Goal: Task Accomplishment & Management: Manage account settings

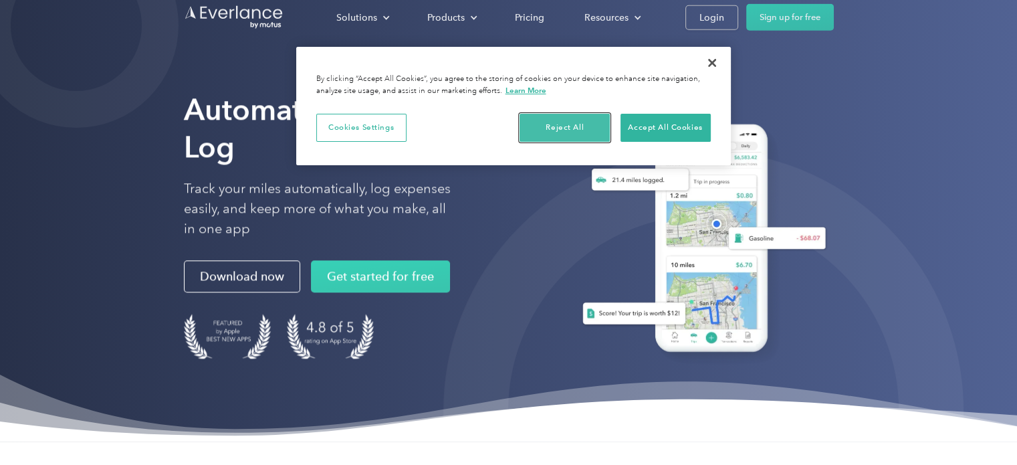
click at [564, 121] on button "Reject All" at bounding box center [565, 128] width 90 height 28
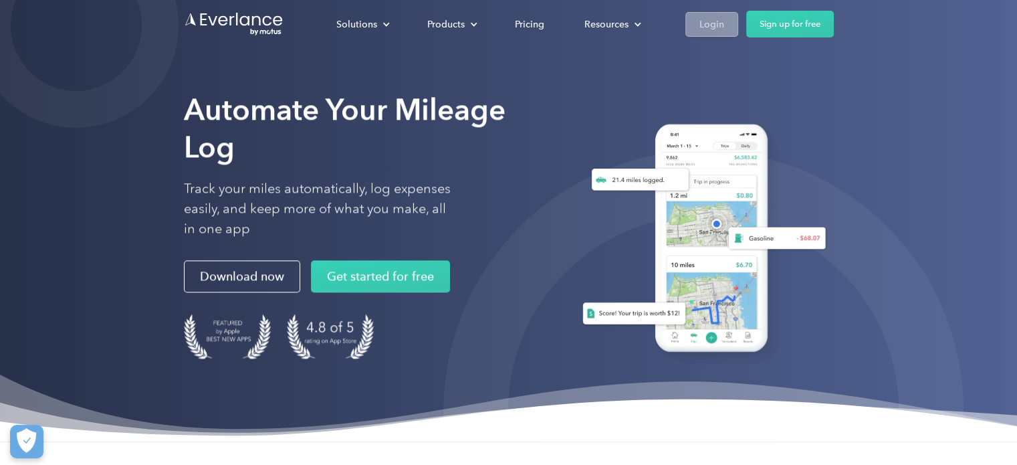
click at [727, 20] on link "Login" at bounding box center [711, 24] width 53 height 25
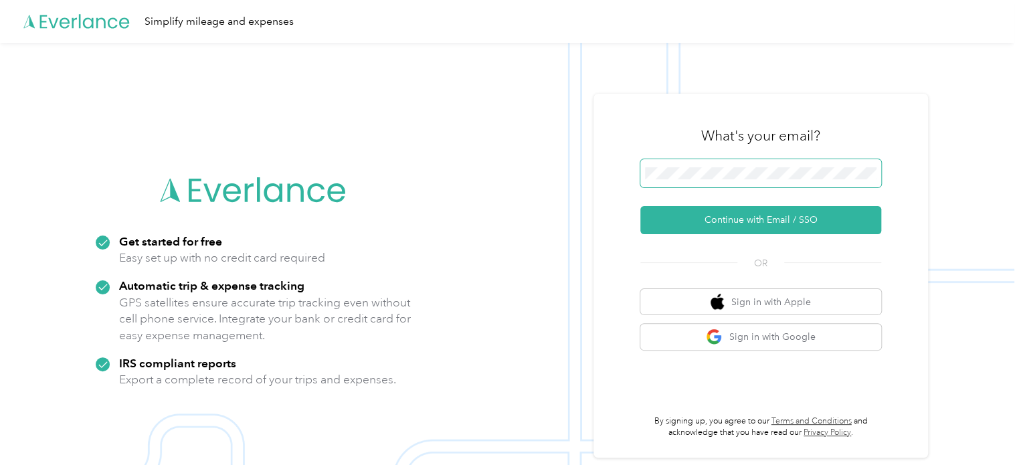
click at [640, 206] on button "Continue with Email / SSO" at bounding box center [760, 220] width 241 height 28
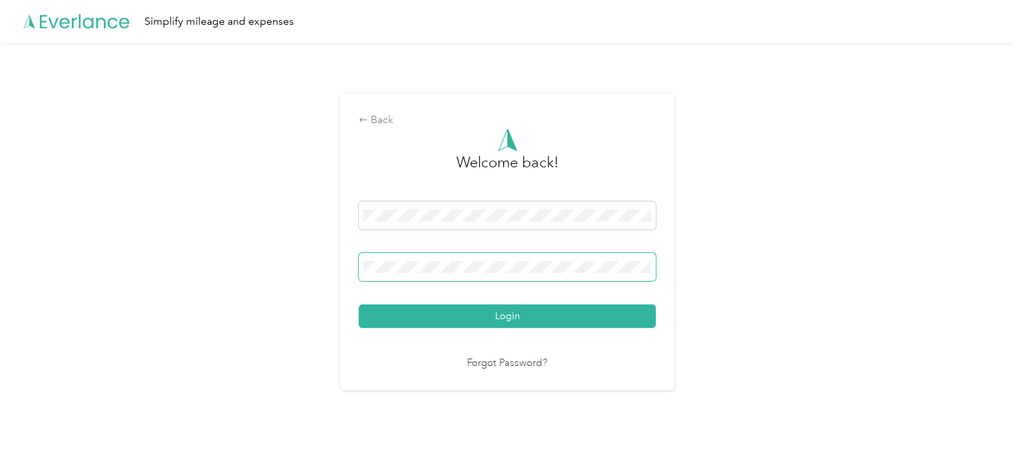
click at [358, 304] on button "Login" at bounding box center [506, 315] width 297 height 23
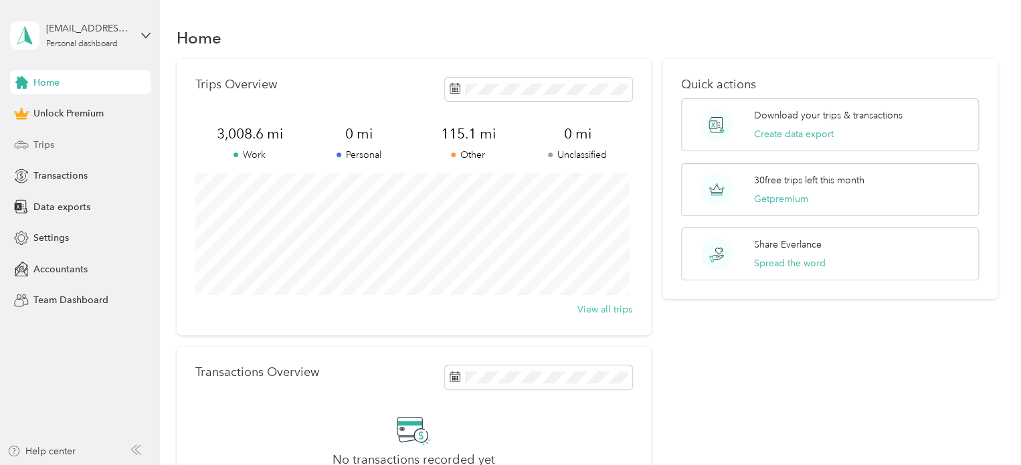
click at [77, 142] on div "Trips" at bounding box center [80, 144] width 140 height 24
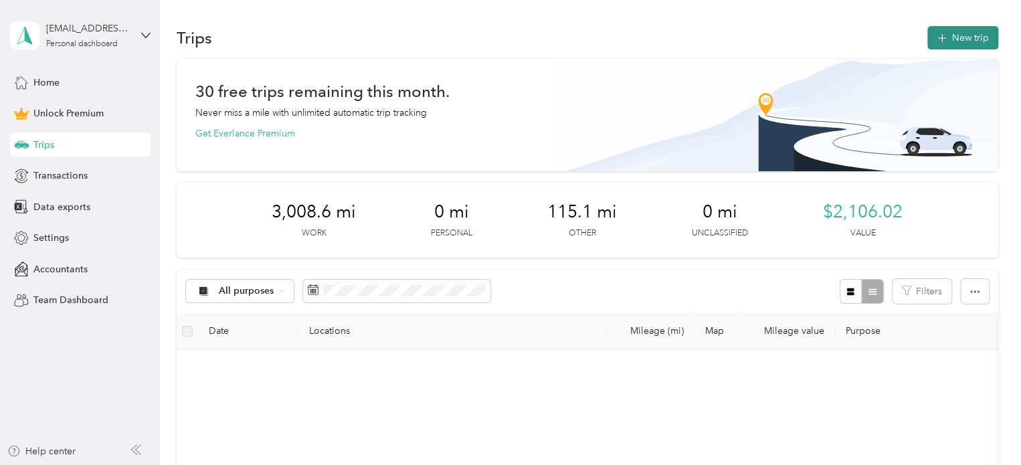
click at [950, 31] on button "New trip" at bounding box center [962, 37] width 71 height 23
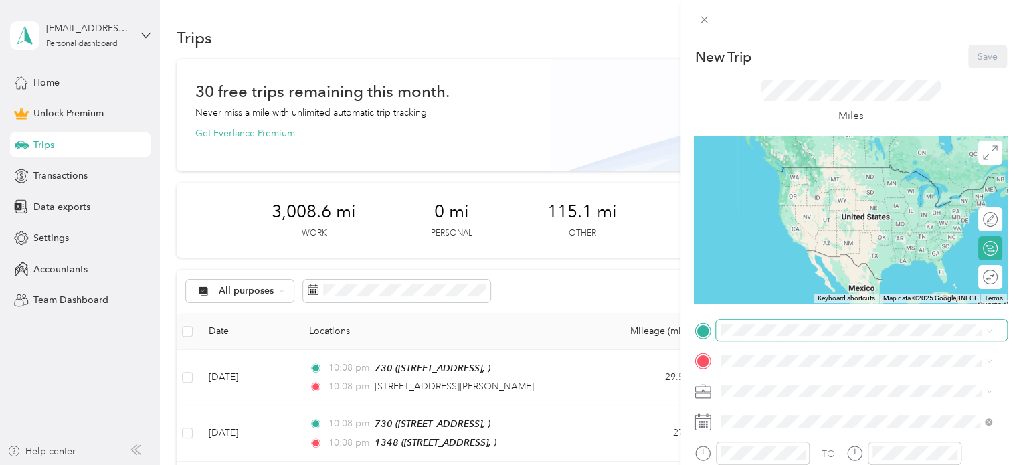
click at [756, 324] on span at bounding box center [861, 330] width 291 height 21
click at [756, 323] on span at bounding box center [861, 330] width 291 height 21
click at [773, 235] on span "[STREET_ADDRESS]" at bounding box center [788, 228] width 85 height 11
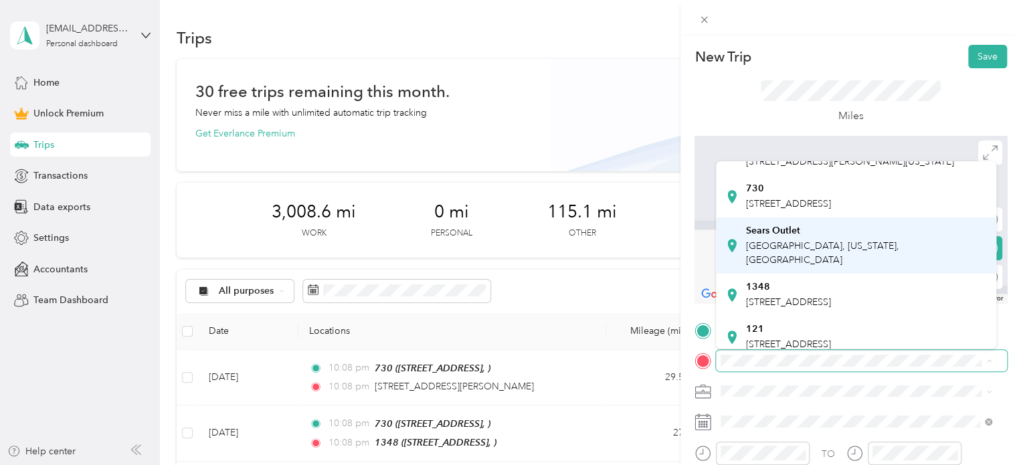
scroll to position [58, 0]
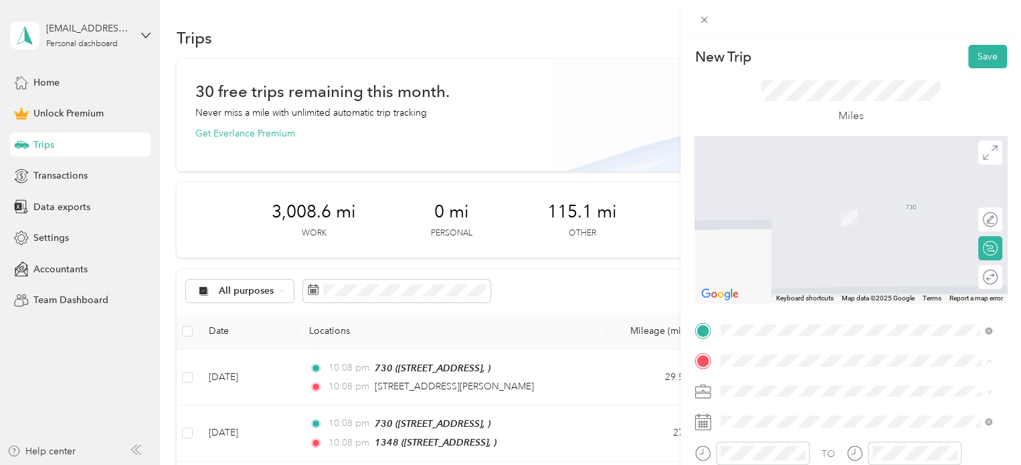
click at [786, 299] on span "[STREET_ADDRESS]" at bounding box center [788, 300] width 85 height 11
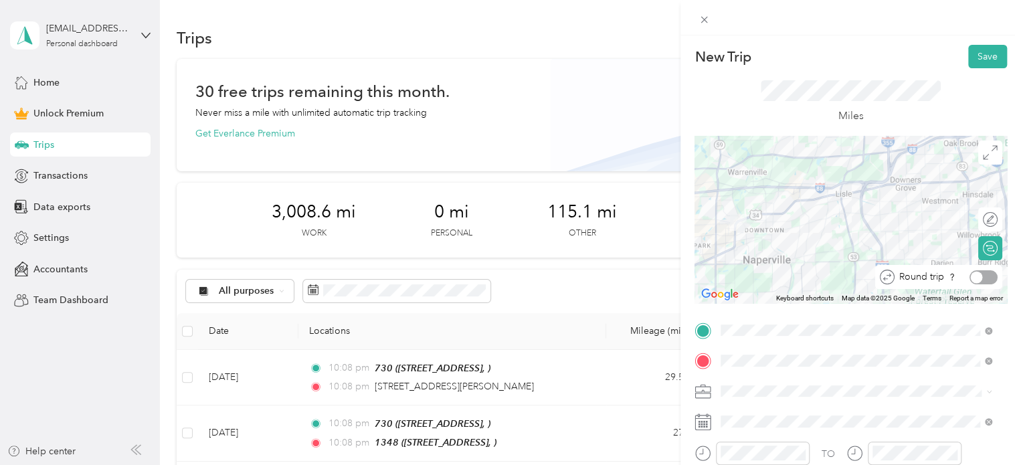
click at [979, 274] on div at bounding box center [983, 277] width 28 height 14
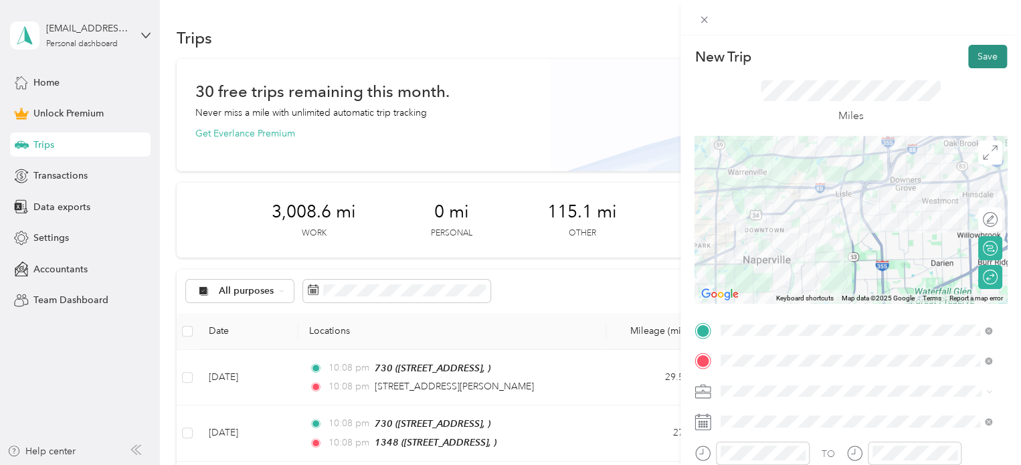
click at [986, 59] on button "Save" at bounding box center [987, 56] width 39 height 23
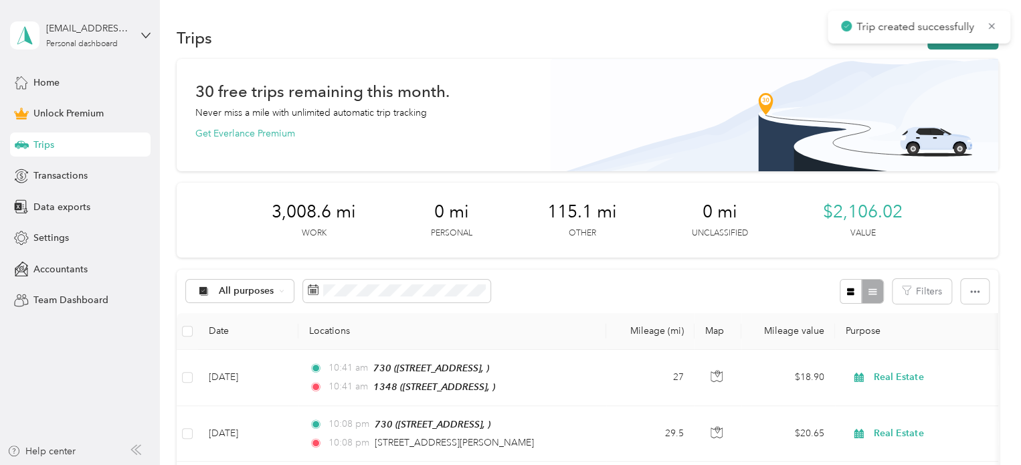
click at [946, 45] on button "New trip" at bounding box center [962, 37] width 71 height 23
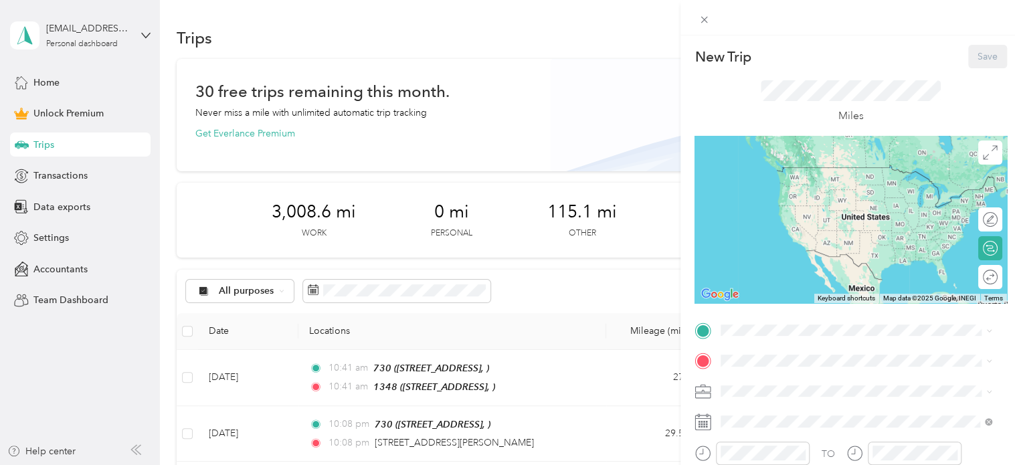
click at [805, 312] on div "1348" at bounding box center [788, 311] width 85 height 12
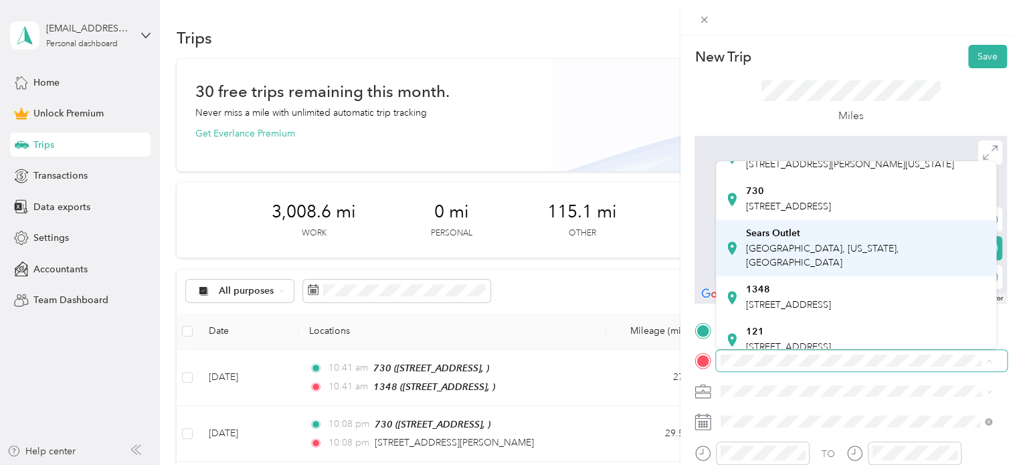
scroll to position [59, 0]
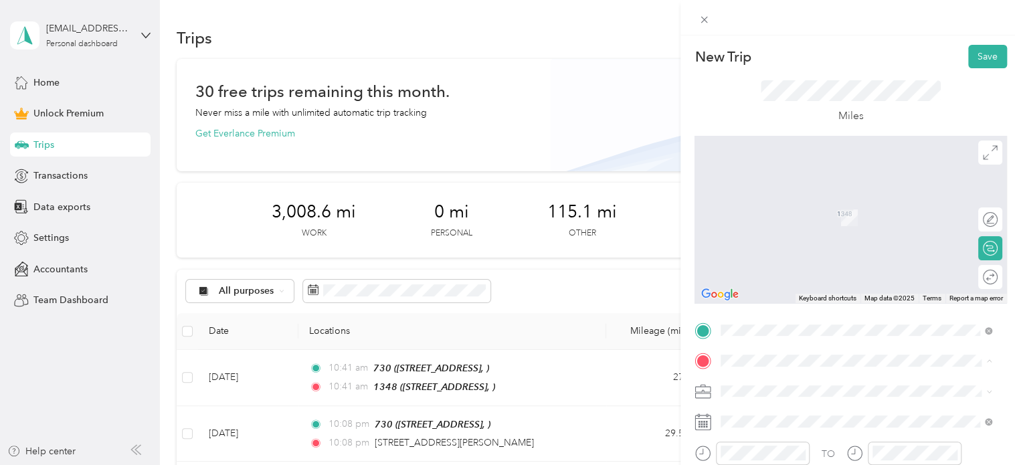
click at [799, 327] on div "121 [STREET_ADDRESS]" at bounding box center [788, 334] width 85 height 28
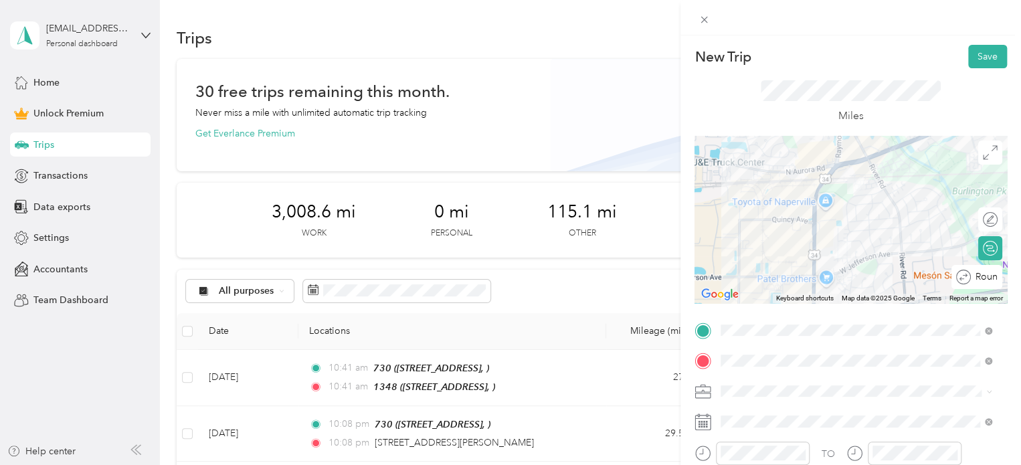
click at [982, 275] on div "Round trip" at bounding box center [983, 277] width 27 height 14
click at [982, 275] on div at bounding box center [983, 277] width 28 height 14
click at [984, 63] on button "Save" at bounding box center [987, 56] width 39 height 23
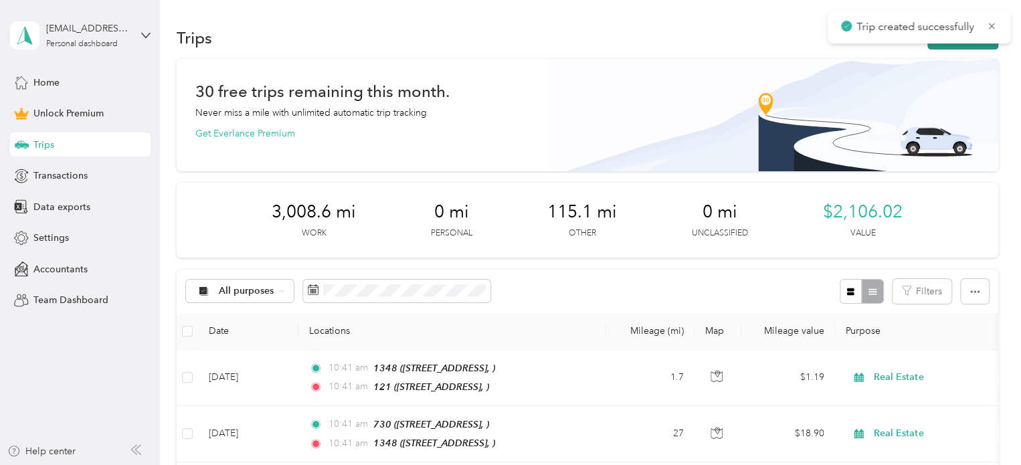
click at [961, 45] on button "New trip" at bounding box center [962, 37] width 71 height 23
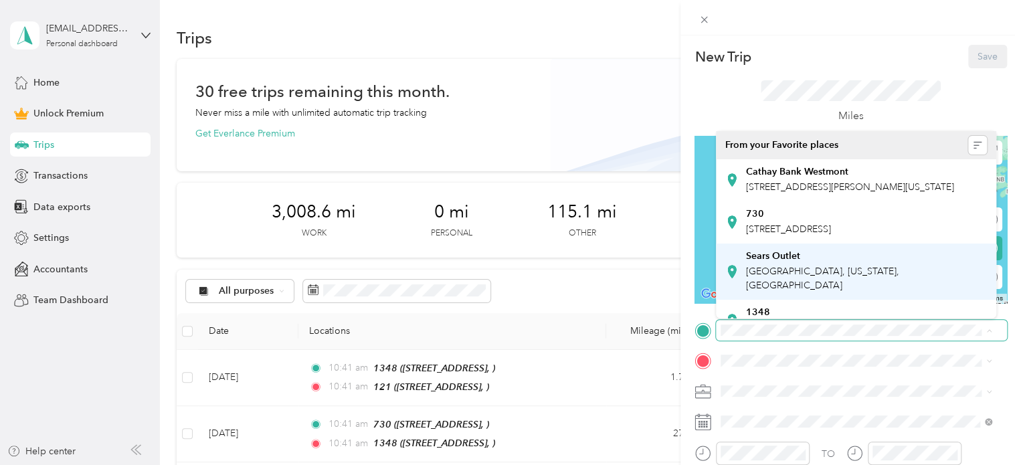
scroll to position [56, 0]
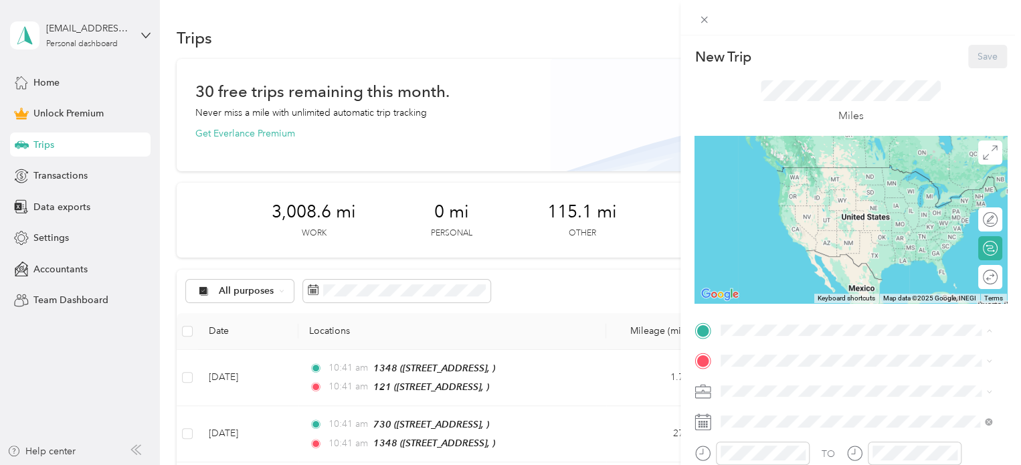
click at [792, 294] on div "121" at bounding box center [788, 298] width 85 height 12
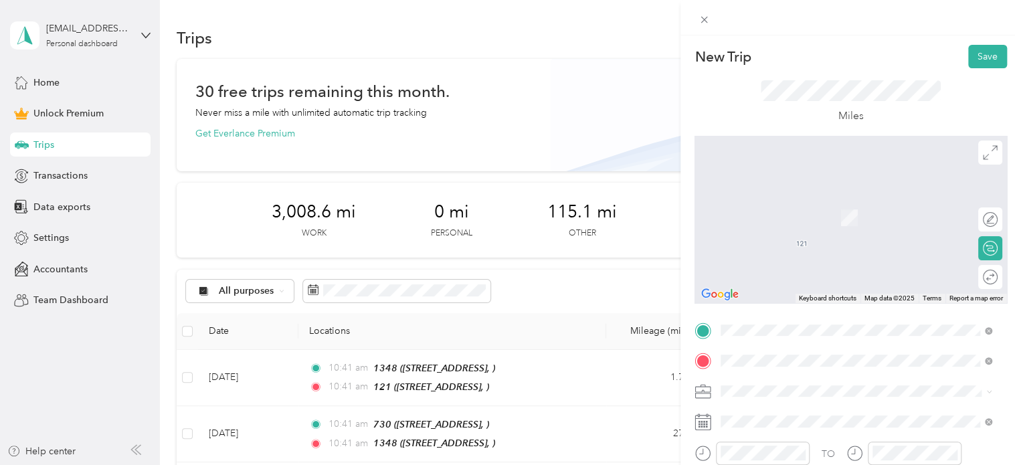
click at [825, 199] on span "[STREET_ADDRESS][PERSON_NAME][US_STATE]" at bounding box center [850, 198] width 208 height 12
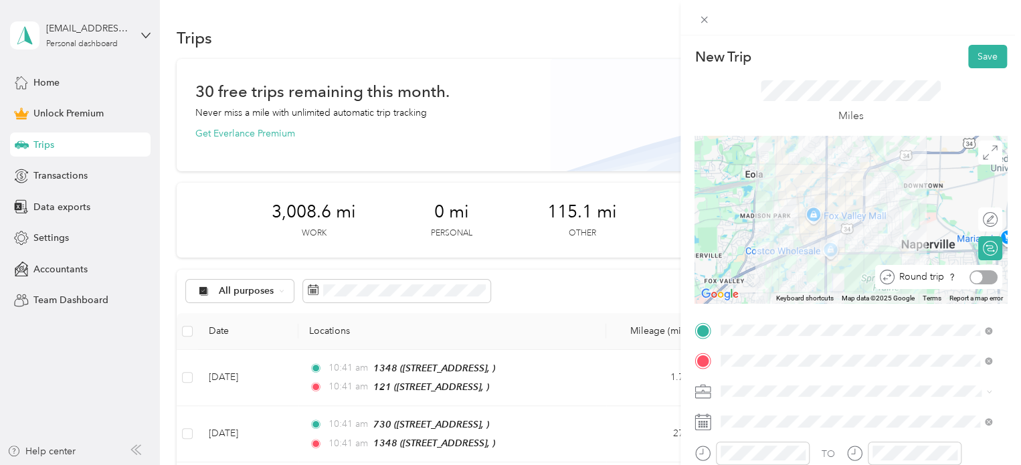
click at [979, 278] on div at bounding box center [983, 277] width 28 height 14
click at [982, 57] on button "Save" at bounding box center [987, 56] width 39 height 23
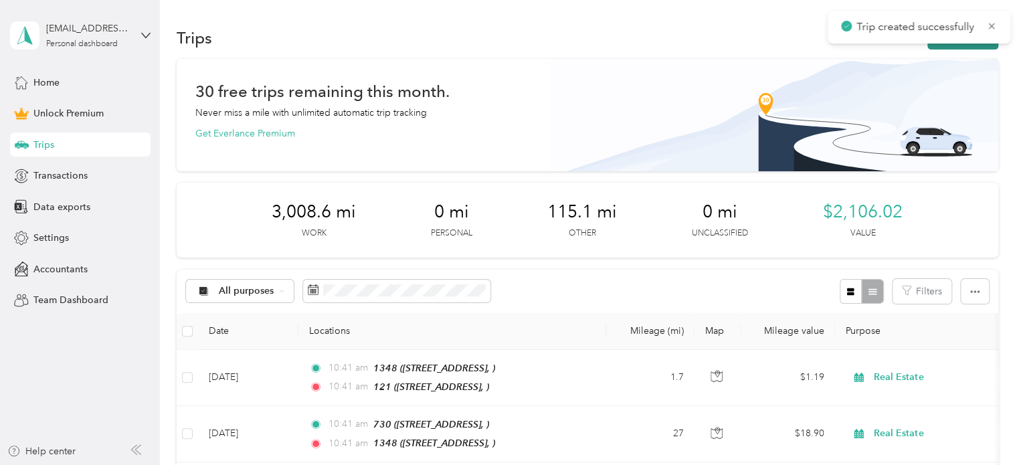
click at [970, 45] on button "New trip" at bounding box center [962, 37] width 71 height 23
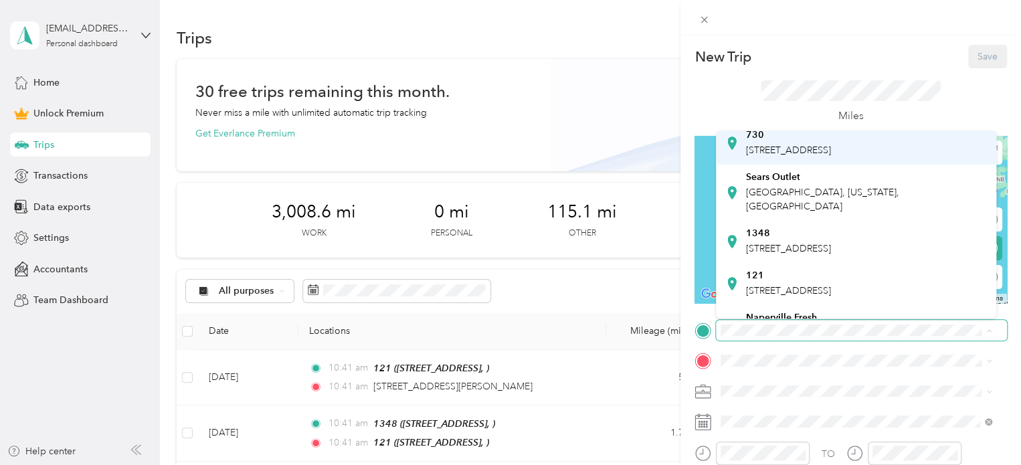
scroll to position [83, 0]
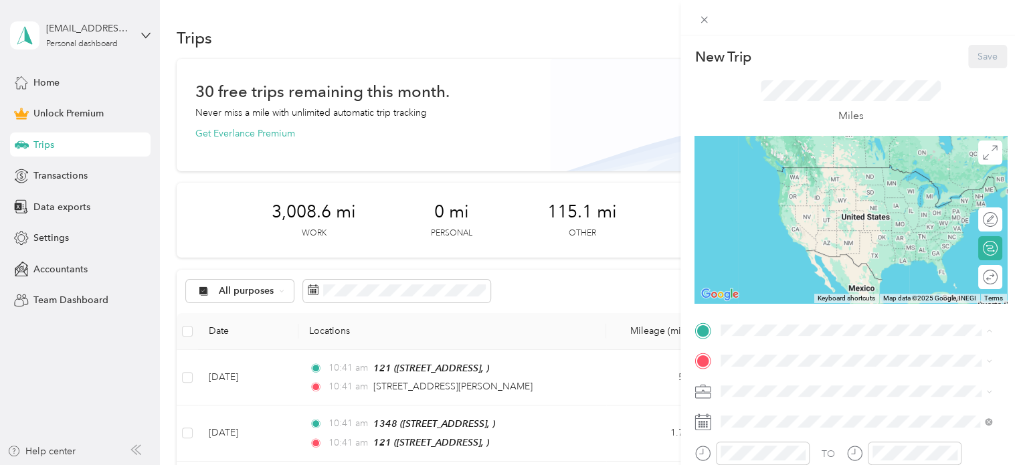
click at [791, 274] on div "121 [STREET_ADDRESS]" at bounding box center [788, 280] width 85 height 28
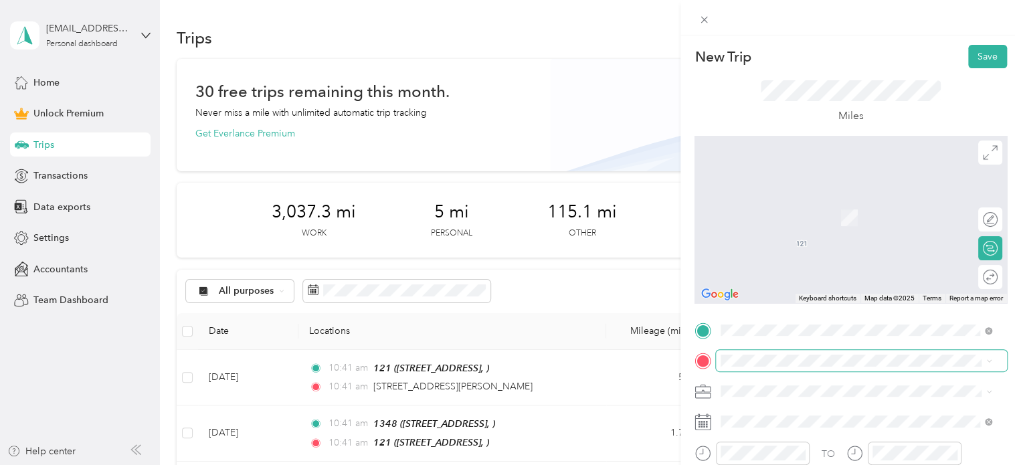
click at [754, 354] on span at bounding box center [861, 360] width 291 height 21
click at [797, 293] on span "[STREET_ADDRESS][US_STATE]" at bounding box center [813, 287] width 134 height 12
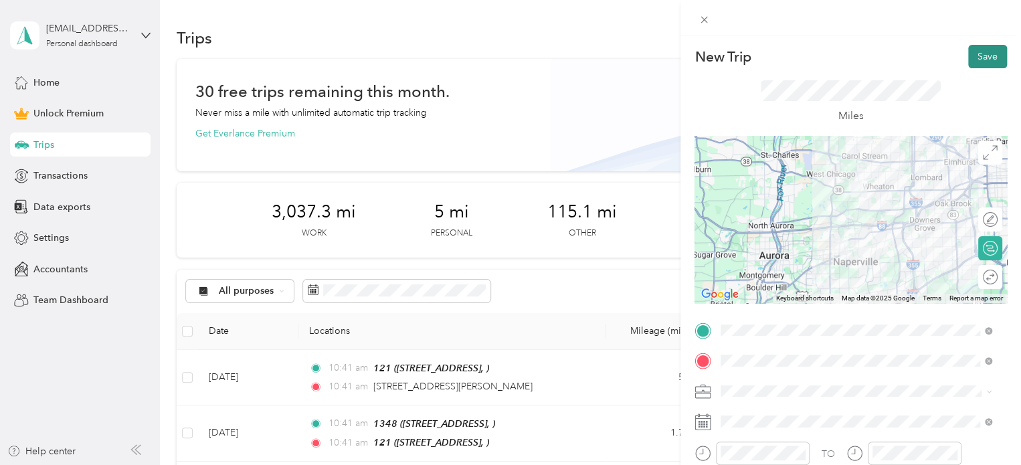
click at [968, 54] on button "Save" at bounding box center [987, 56] width 39 height 23
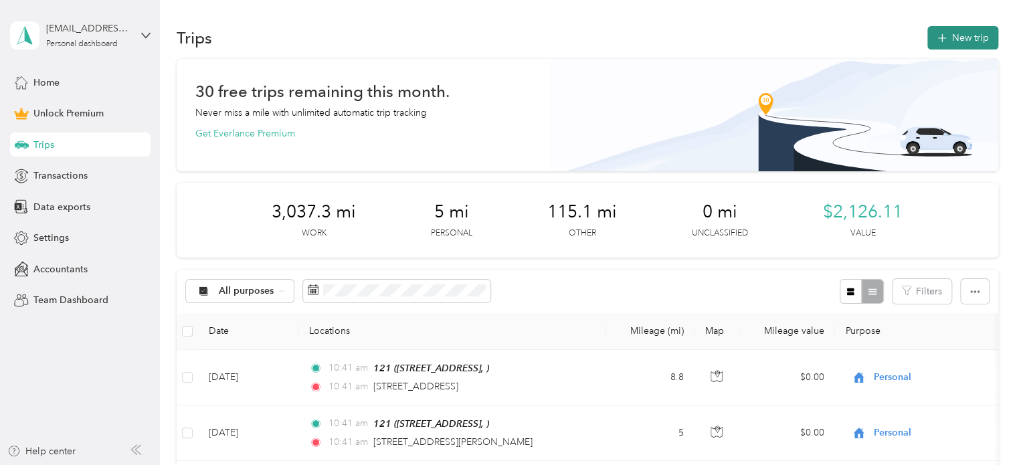
click at [938, 37] on icon "button" at bounding box center [941, 38] width 9 height 9
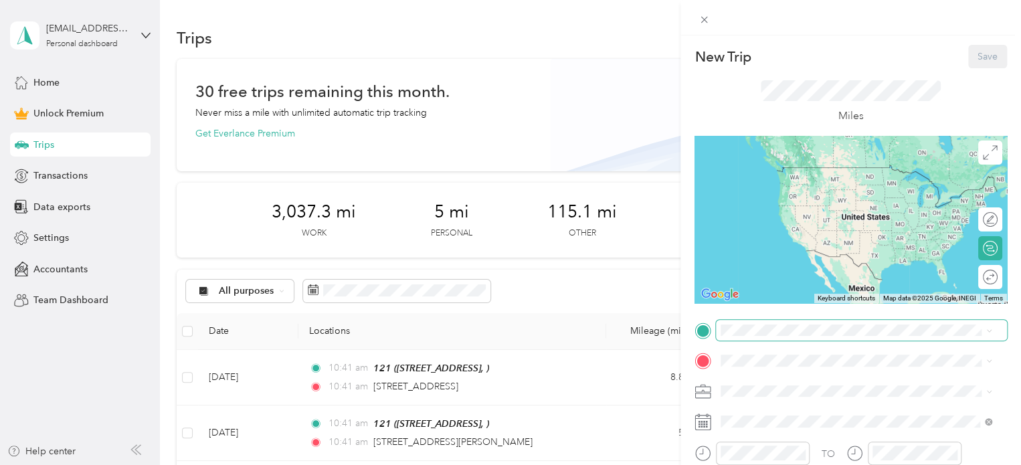
click at [738, 323] on span at bounding box center [861, 330] width 291 height 21
click at [827, 172] on span "[STREET_ADDRESS][US_STATE]" at bounding box center [813, 167] width 134 height 12
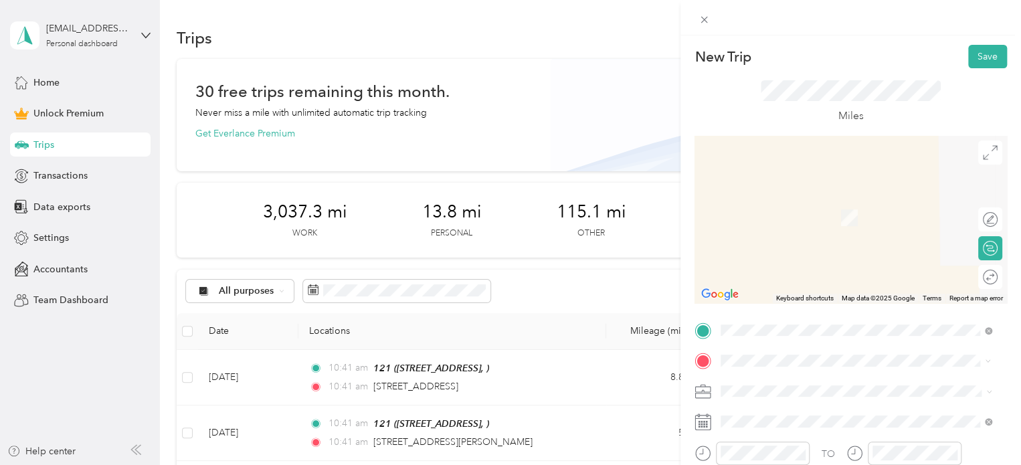
click at [827, 212] on li "[STREET_ADDRESS][US_STATE]" at bounding box center [856, 198] width 280 height 27
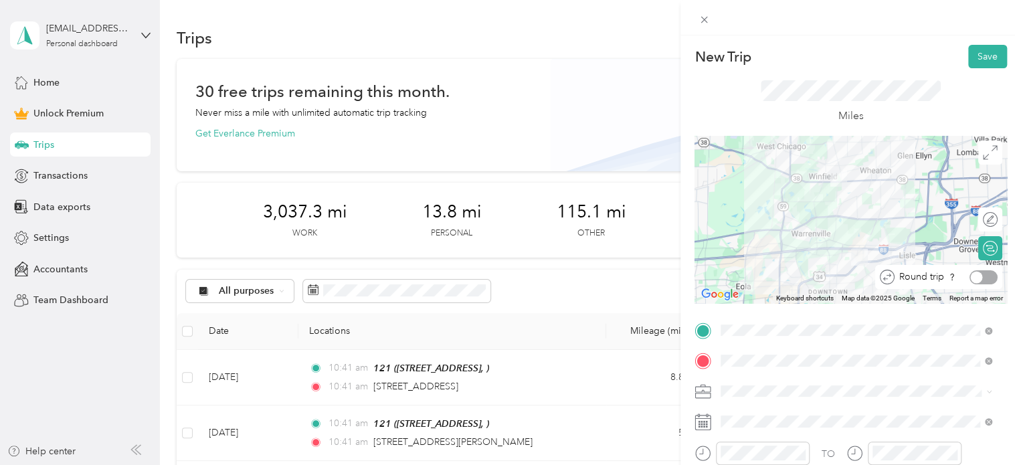
click at [981, 278] on div at bounding box center [983, 277] width 28 height 14
click at [981, 58] on button "Save" at bounding box center [987, 56] width 39 height 23
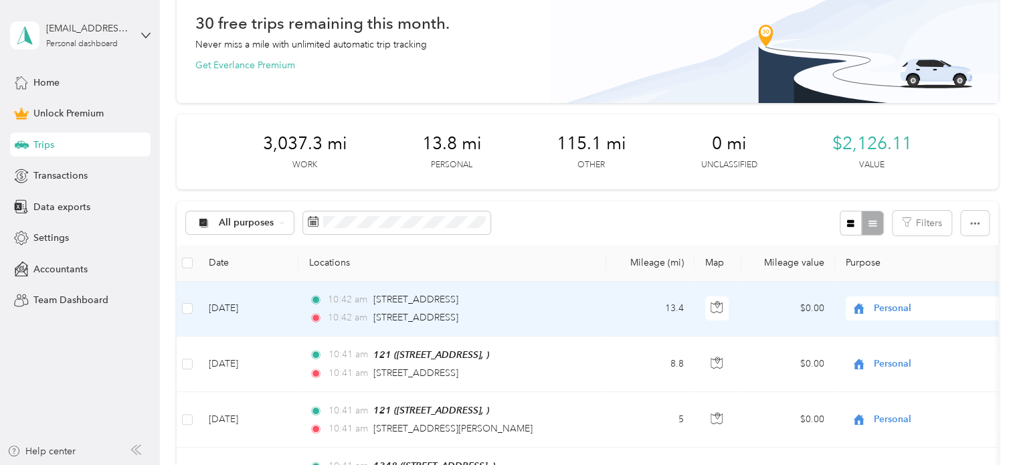
scroll to position [118, 0]
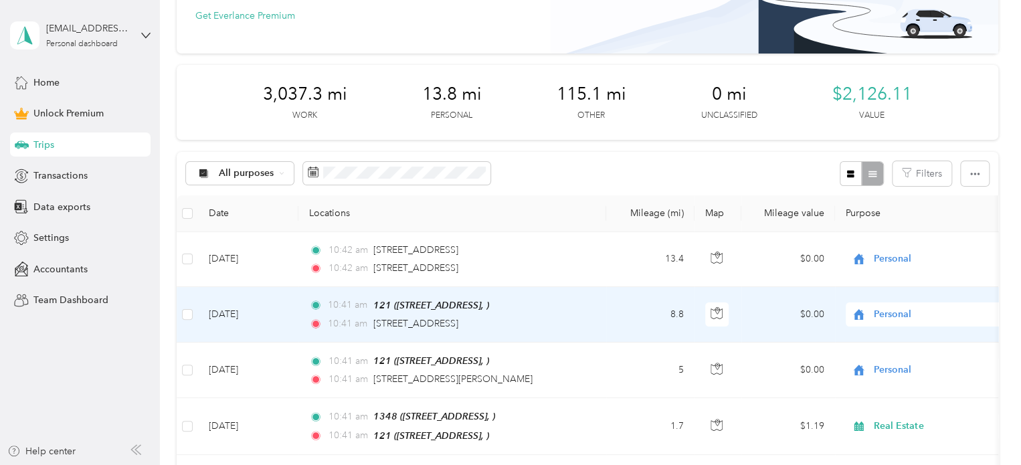
click at [577, 321] on div "10:41 am [STREET_ADDRESS]" at bounding box center [449, 323] width 281 height 15
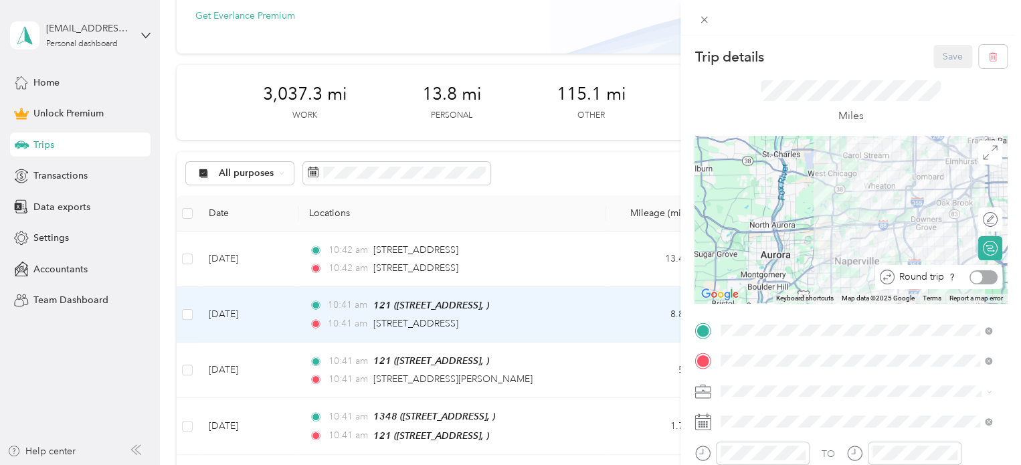
click at [982, 277] on div at bounding box center [983, 277] width 28 height 14
click at [934, 57] on button "Save" at bounding box center [952, 56] width 39 height 23
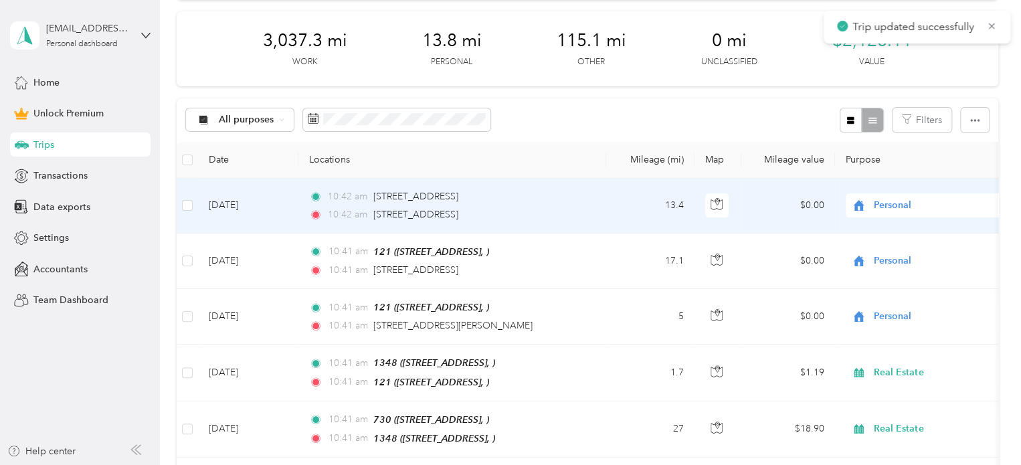
scroll to position [201, 0]
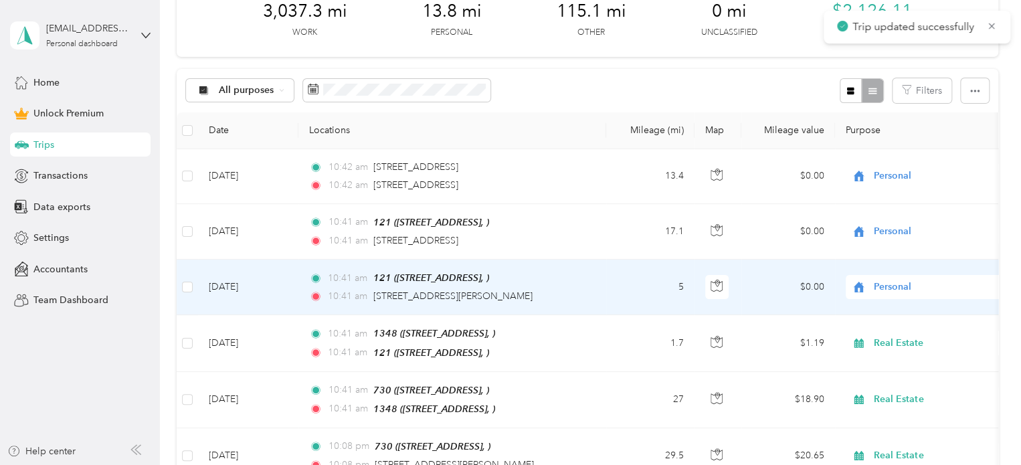
click at [900, 281] on span "Personal" at bounding box center [934, 287] width 122 height 15
click at [924, 144] on li "Real Estate" at bounding box center [928, 142] width 166 height 23
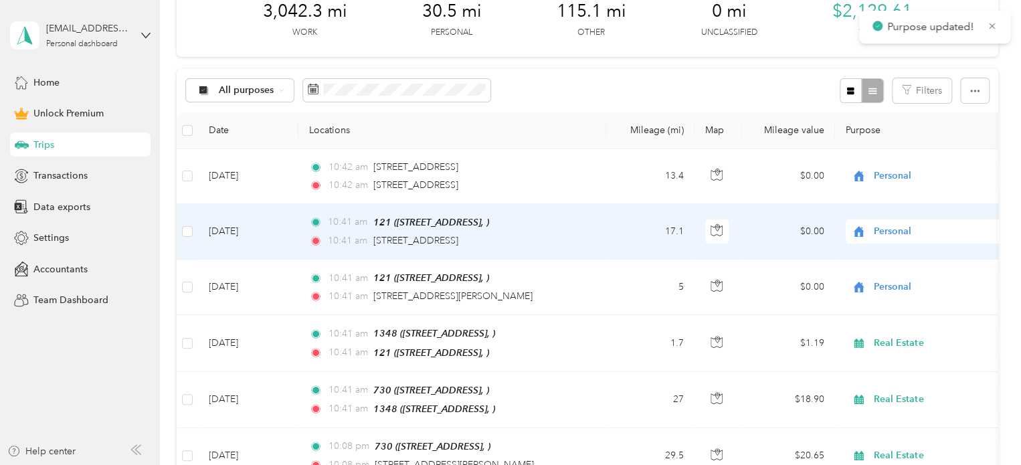
click at [908, 229] on span "Personal" at bounding box center [934, 231] width 122 height 15
click at [910, 297] on span "Real Estate" at bounding box center [940, 299] width 124 height 14
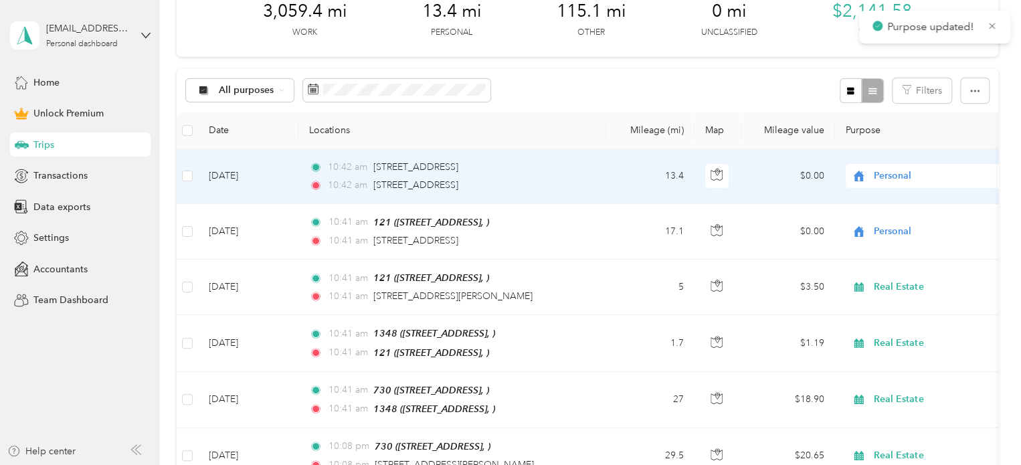
click at [901, 174] on span "Personal" at bounding box center [934, 176] width 122 height 15
click at [910, 247] on li "Real Estate" at bounding box center [928, 246] width 166 height 23
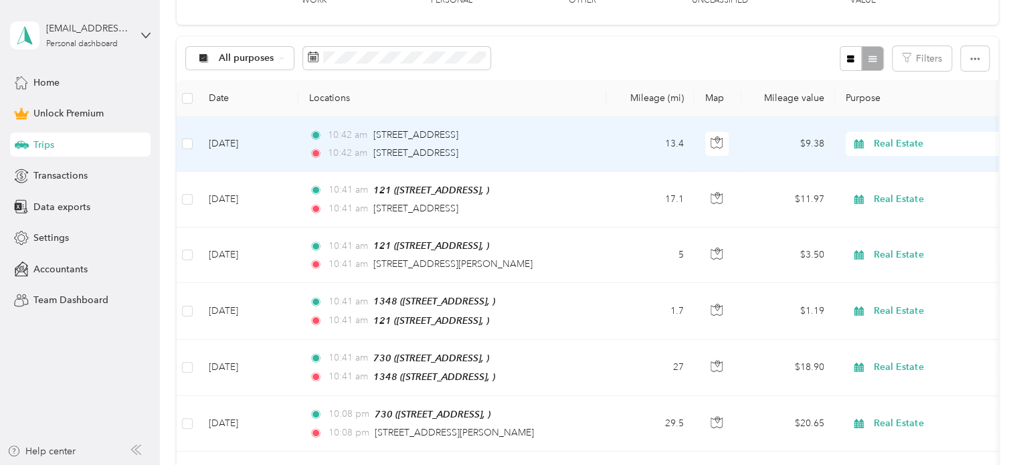
scroll to position [246, 0]
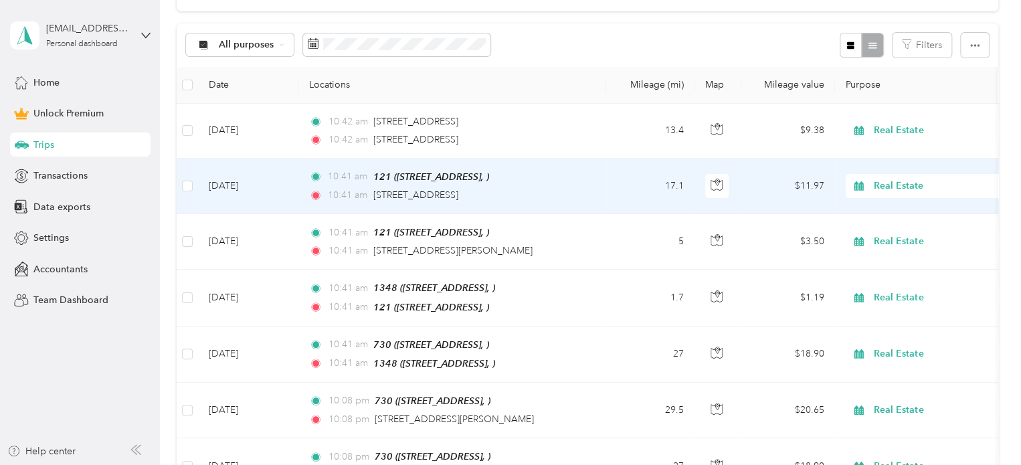
click at [574, 192] on div "10:41 am [STREET_ADDRESS]" at bounding box center [449, 195] width 281 height 15
click at [574, 192] on div "Trip details Save This trip cannot be edited because it is either under review,…" at bounding box center [620, 232] width 1021 height 465
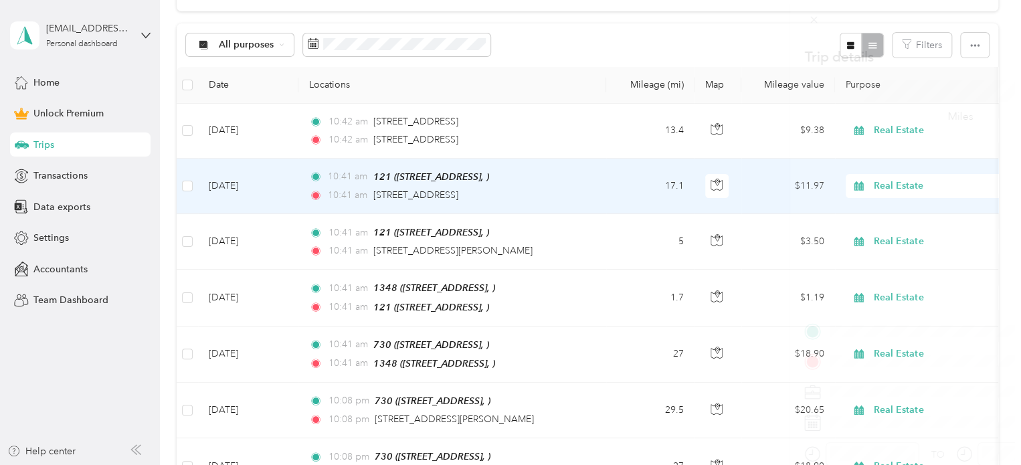
click at [574, 192] on div "Trip details Save This trip cannot be edited because it is either under review,…" at bounding box center [620, 232] width 1021 height 465
click at [574, 192] on div at bounding box center [510, 232] width 1021 height 465
